Goal: Information Seeking & Learning: Learn about a topic

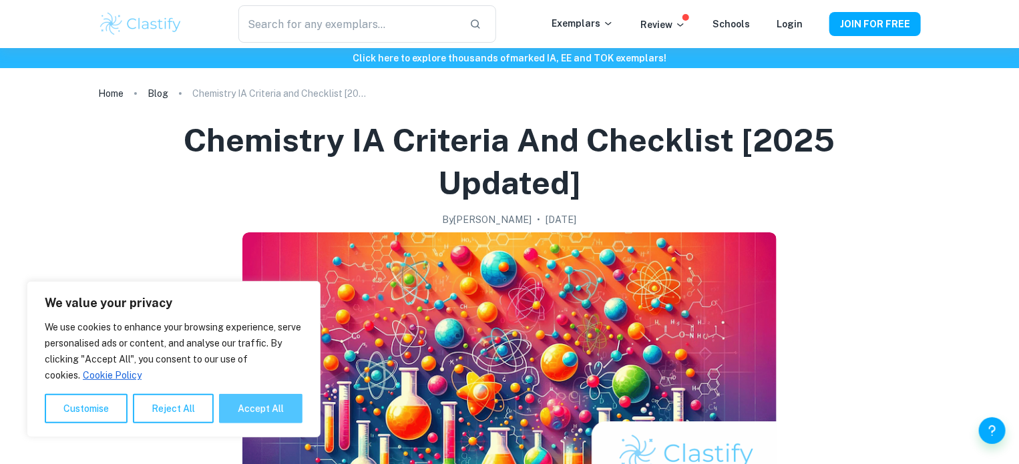
click at [278, 405] on button "Accept All" at bounding box center [260, 408] width 83 height 29
checkbox input "true"
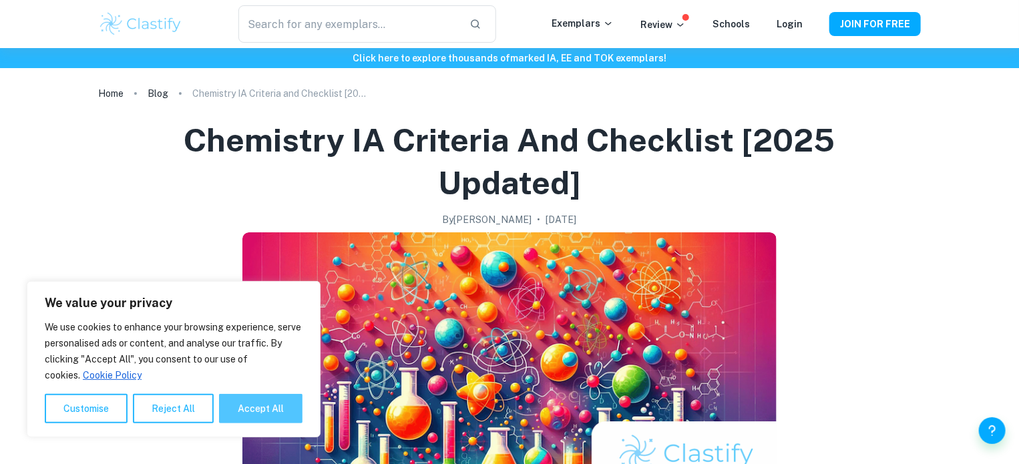
checkbox input "true"
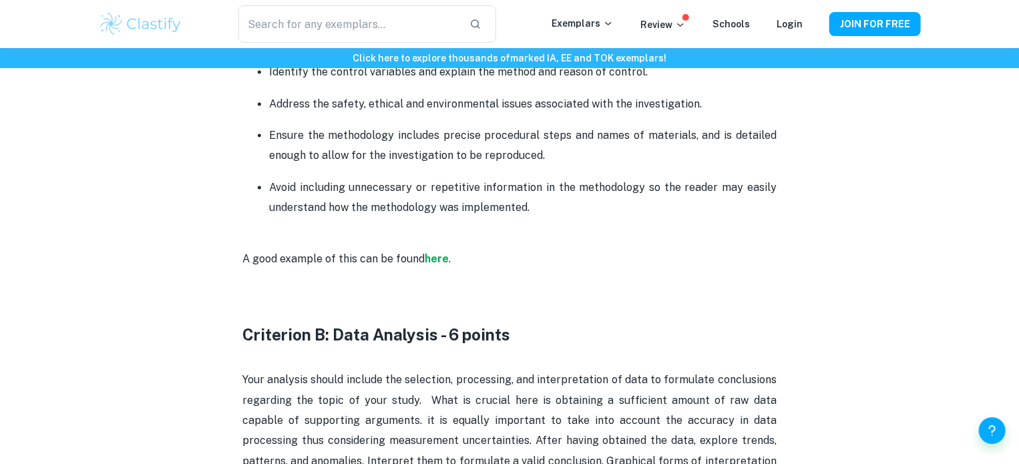
scroll to position [1327, 0]
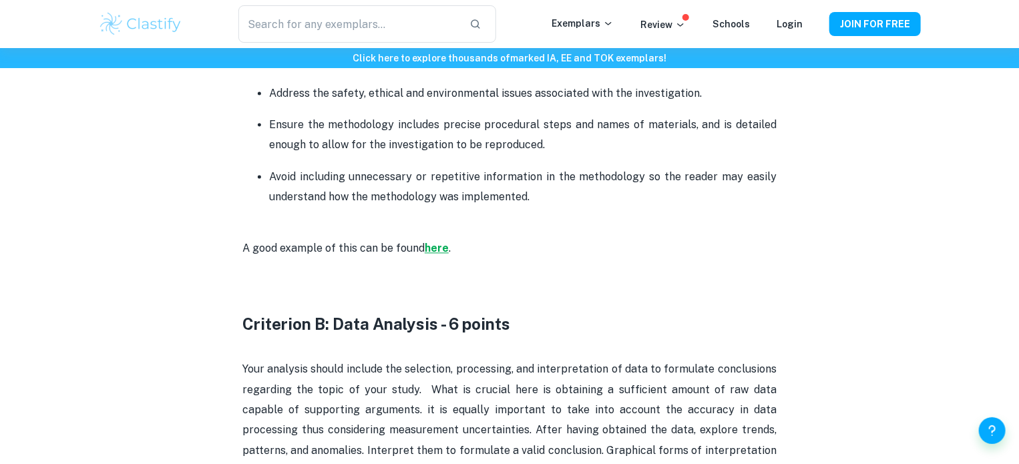
click at [431, 247] on strong "here" at bounding box center [437, 248] width 24 height 13
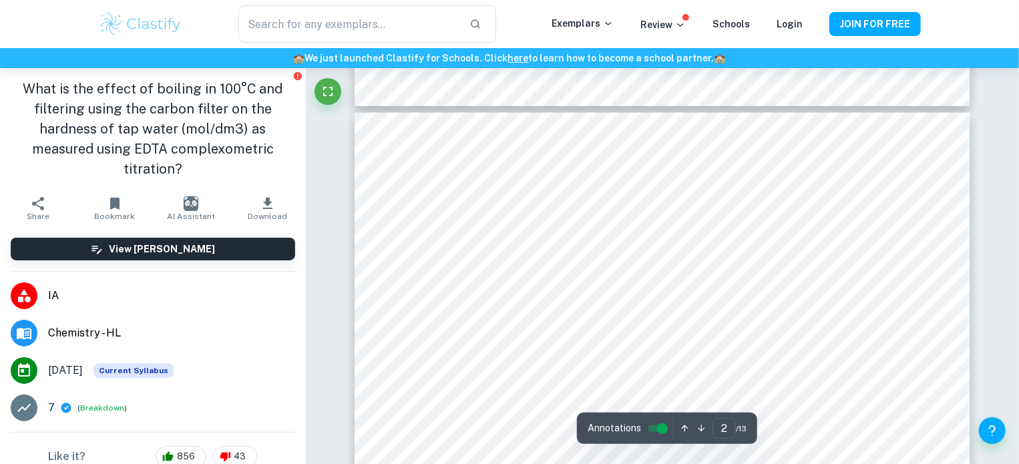
scroll to position [13, 0]
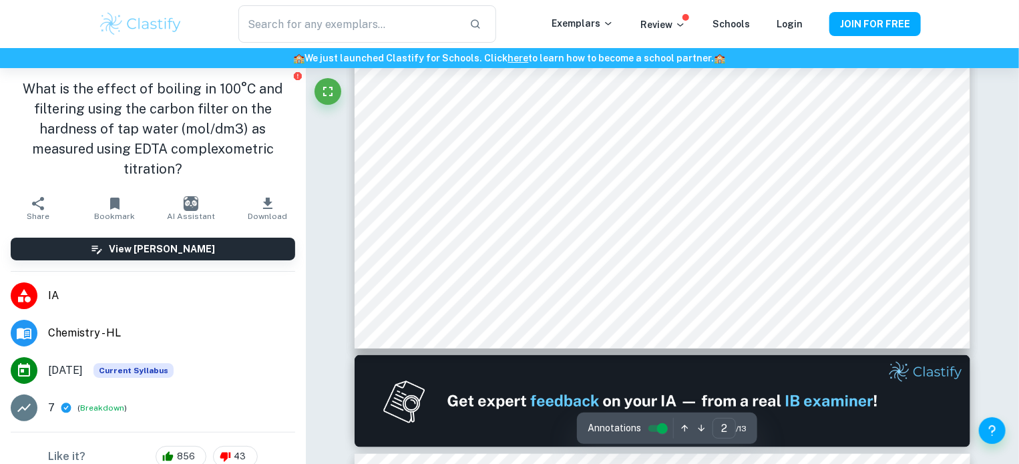
type input "1"
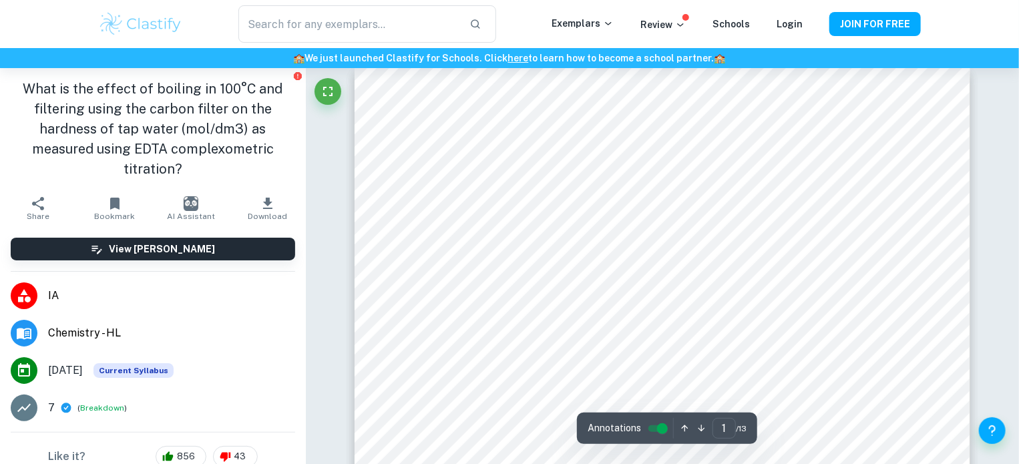
scroll to position [0, 0]
